Goal: Task Accomplishment & Management: Manage account settings

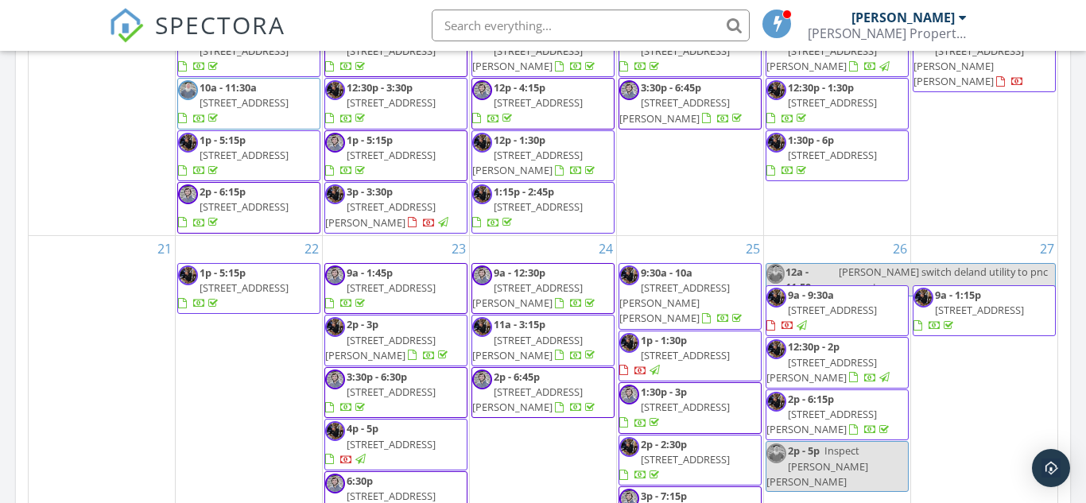
scroll to position [538, 0]
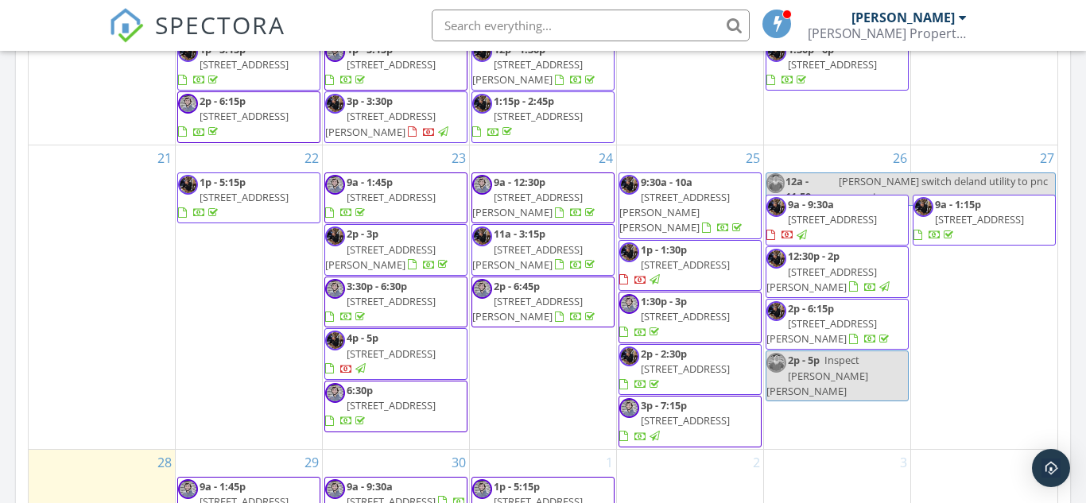
click at [857, 371] on div "2p - 5p Inspect [PERSON_NAME] [PERSON_NAME]" at bounding box center [836, 376] width 141 height 46
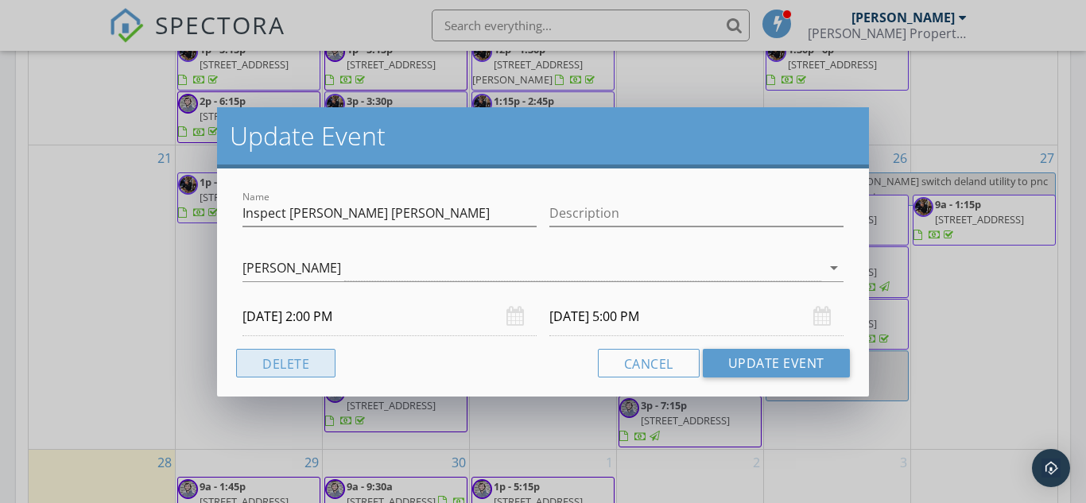
click at [307, 364] on button "Delete" at bounding box center [285, 363] width 99 height 29
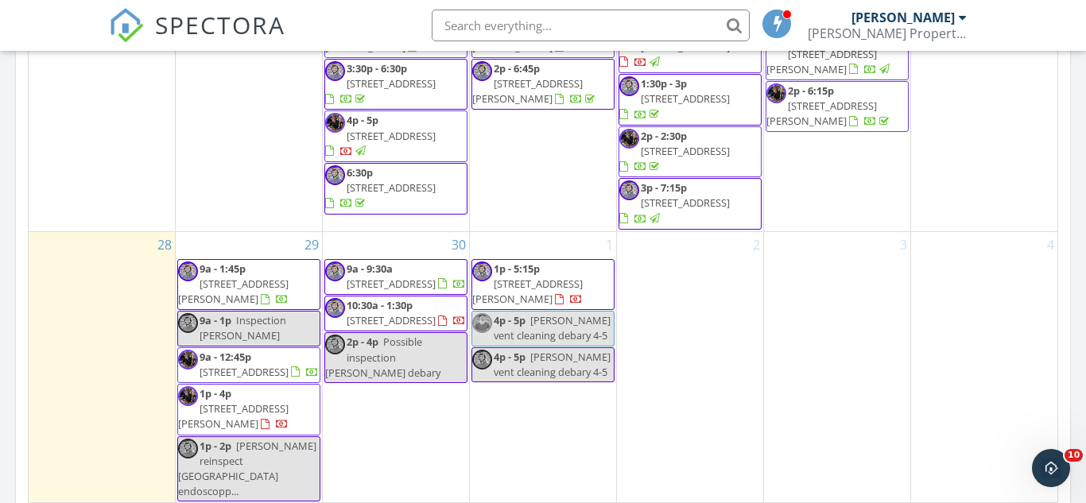
scroll to position [0, 0]
click at [263, 319] on div "9a - 1p Inspection [PERSON_NAME]" at bounding box center [248, 328] width 141 height 30
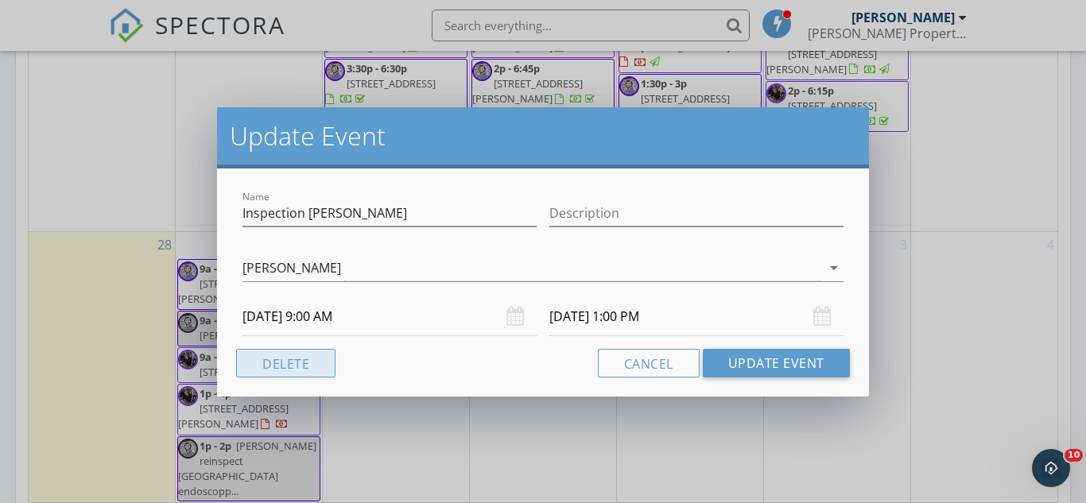
click at [301, 356] on button "Delete" at bounding box center [285, 363] width 99 height 29
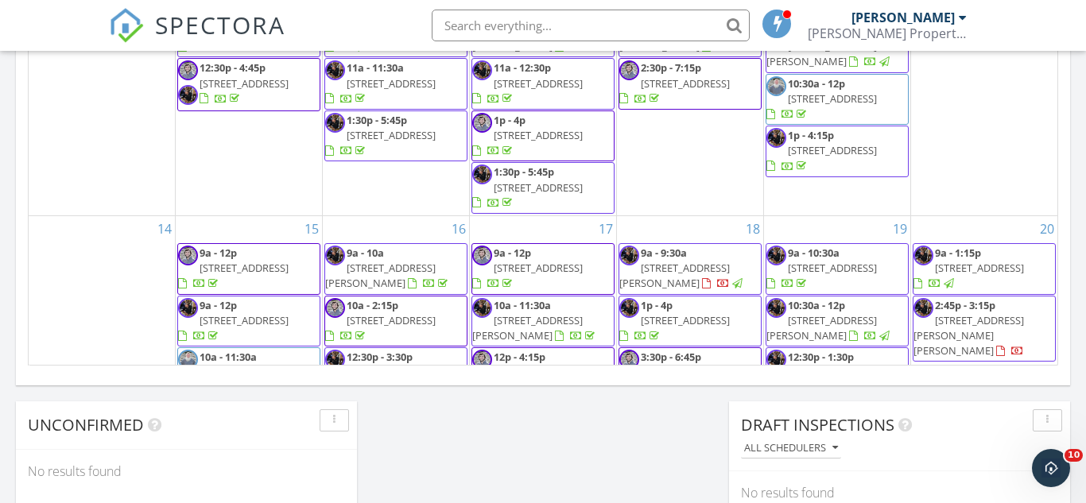
scroll to position [768, 0]
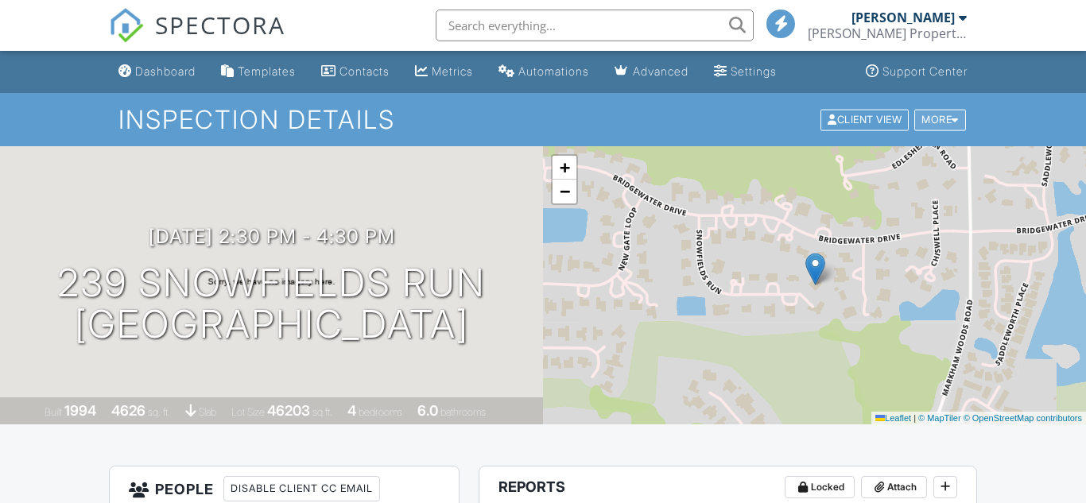
click at [939, 126] on div "More" at bounding box center [940, 119] width 52 height 21
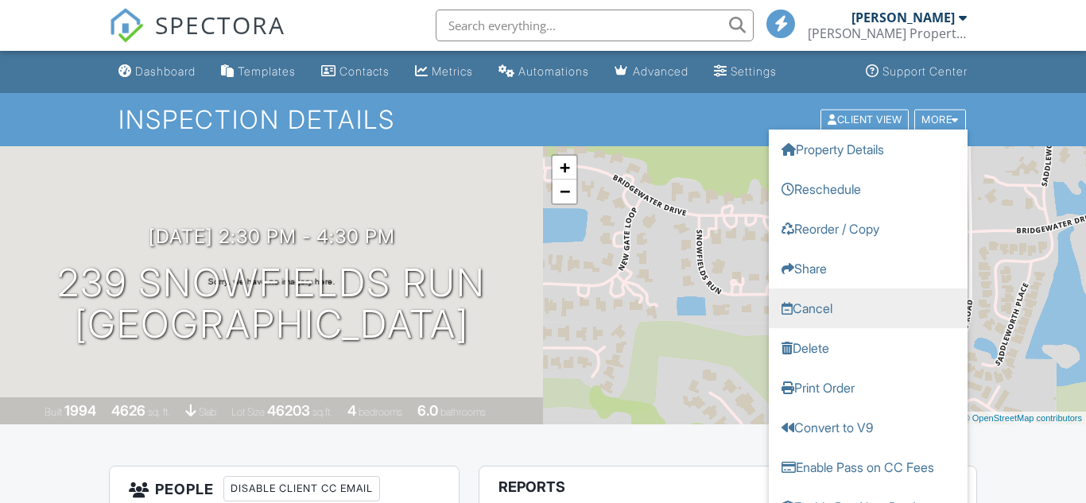
click at [832, 316] on link "Cancel" at bounding box center [867, 308] width 199 height 40
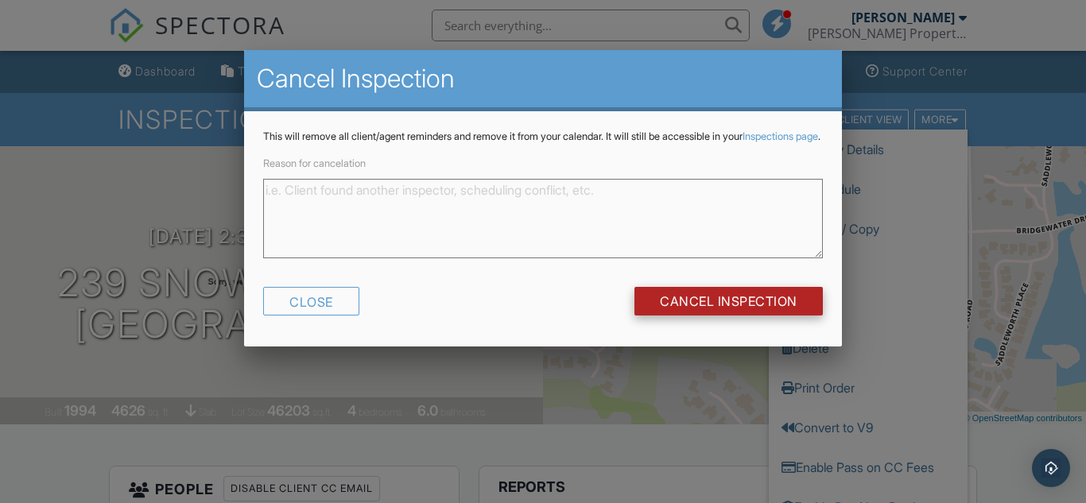
click at [737, 316] on input "Cancel Inspection" at bounding box center [728, 301] width 188 height 29
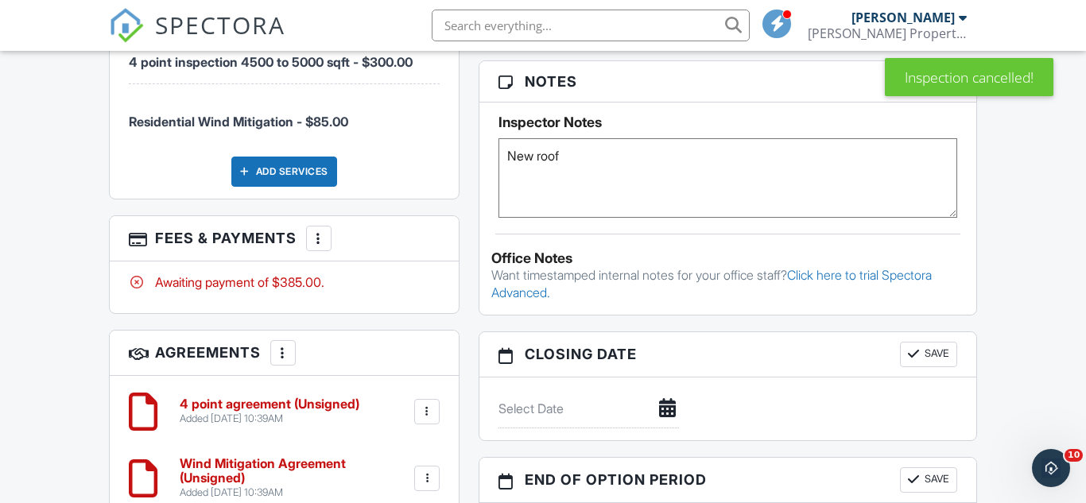
scroll to position [699, 0]
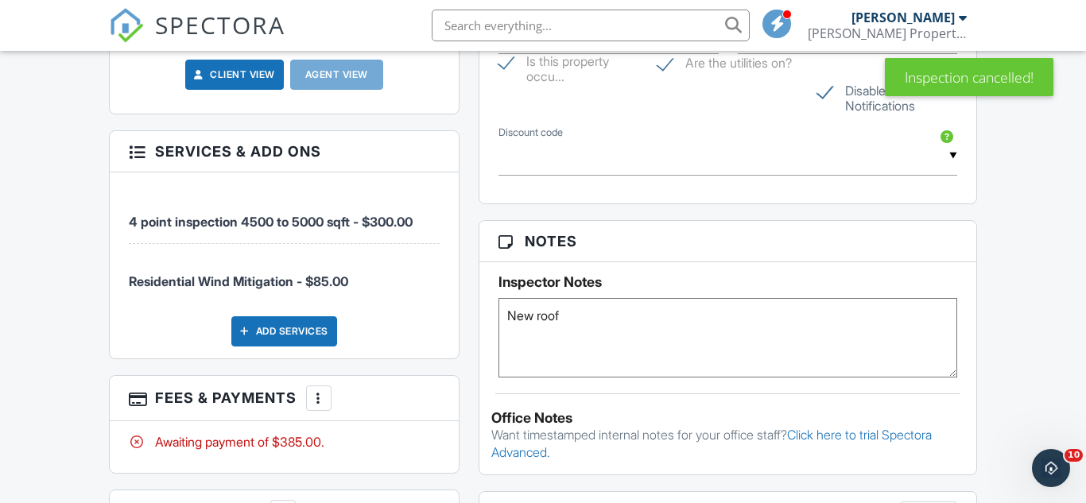
click at [506, 321] on textarea "New roof" at bounding box center [727, 337] width 459 height 79
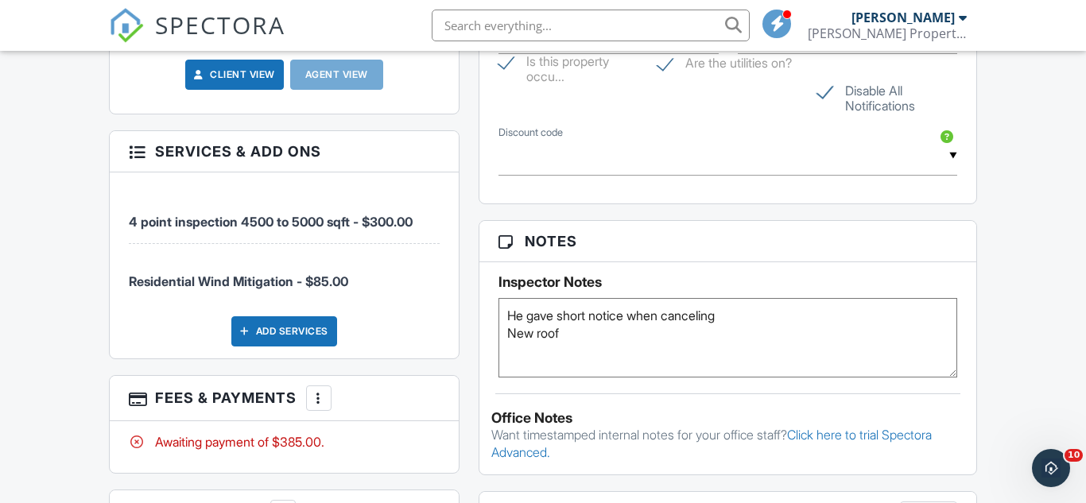
type textarea "He gave short notice when canceling New roof"
click at [1030, 122] on div "Dashboard Templates Contacts Metrics Automations Advanced Settings Support Cent…" at bounding box center [543, 233] width 1086 height 1762
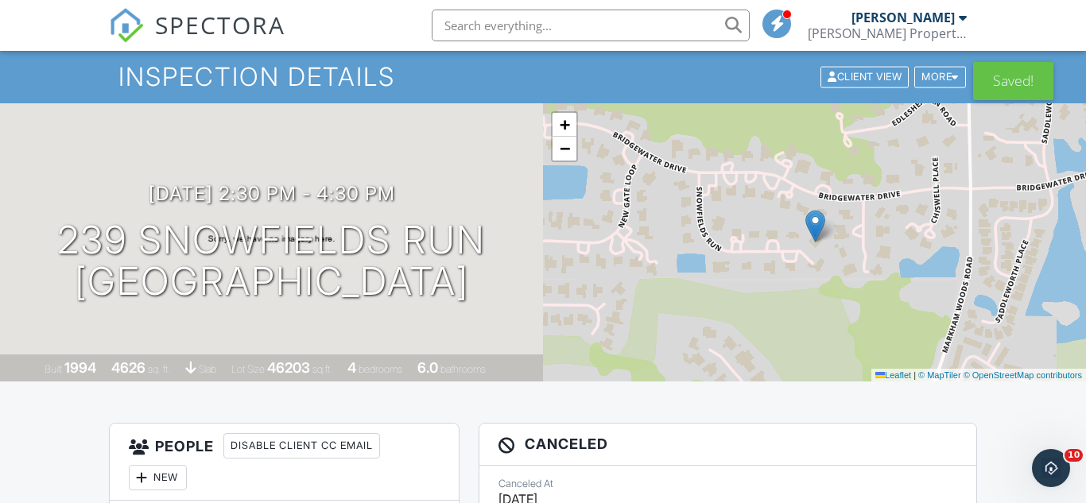
scroll to position [0, 0]
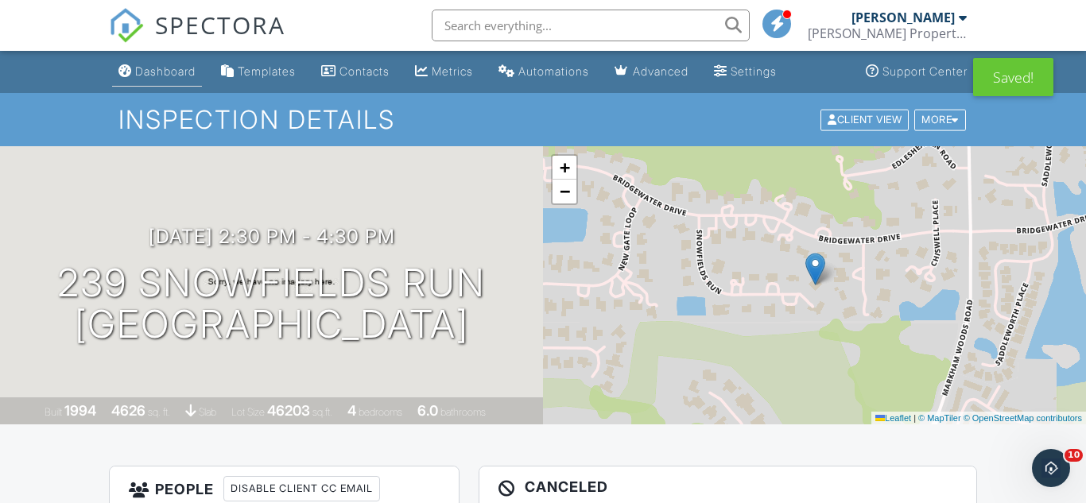
click at [164, 72] on div "Dashboard" at bounding box center [165, 71] width 60 height 14
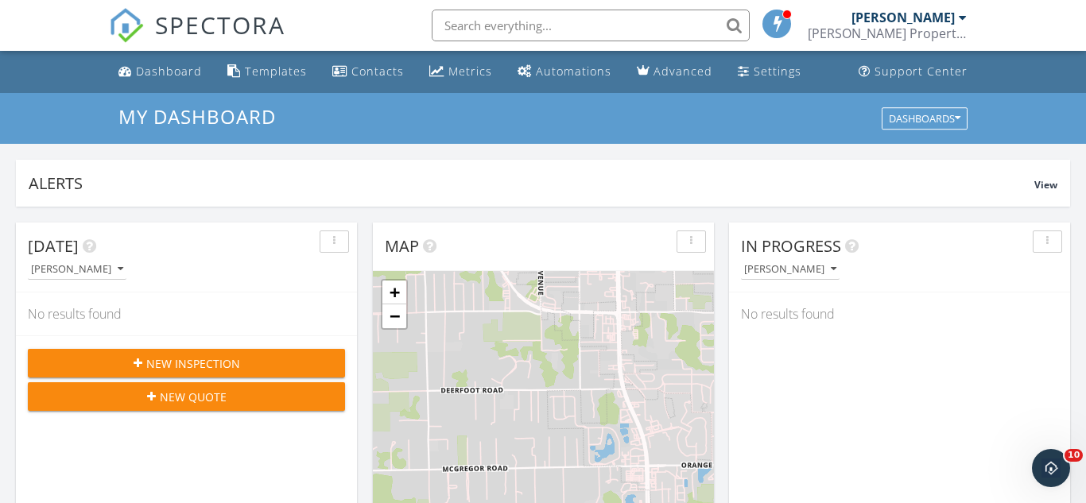
click at [497, 70] on div "Dashboard Templates Contacts Metrics Automations Advanced Settings Support Cent…" at bounding box center [543, 72] width 869 height 42
click at [463, 79] on link "Metrics" at bounding box center [460, 71] width 75 height 29
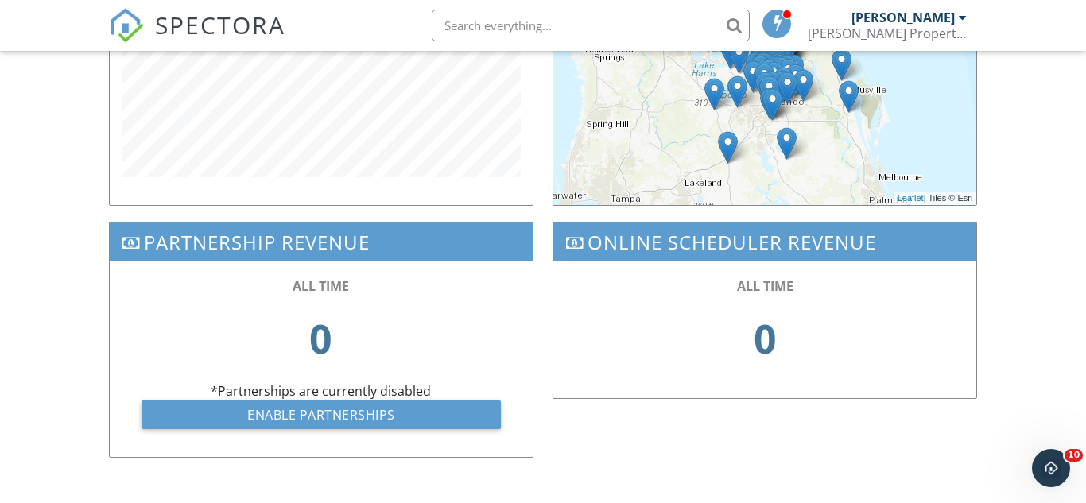
scroll to position [610, 0]
